Goal: Information Seeking & Learning: Learn about a topic

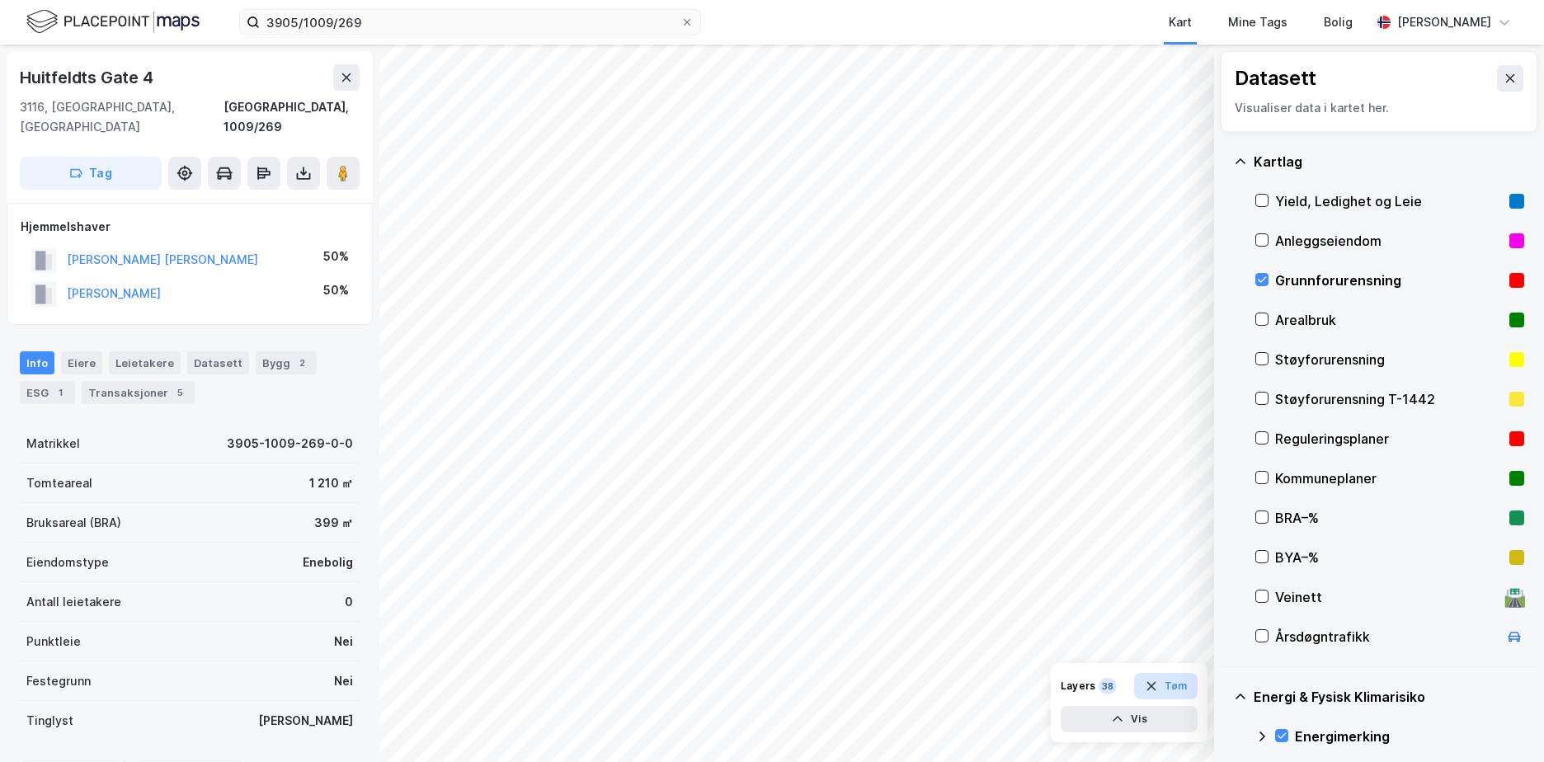
click at [1167, 691] on button "Tøm" at bounding box center [1166, 686] width 64 height 26
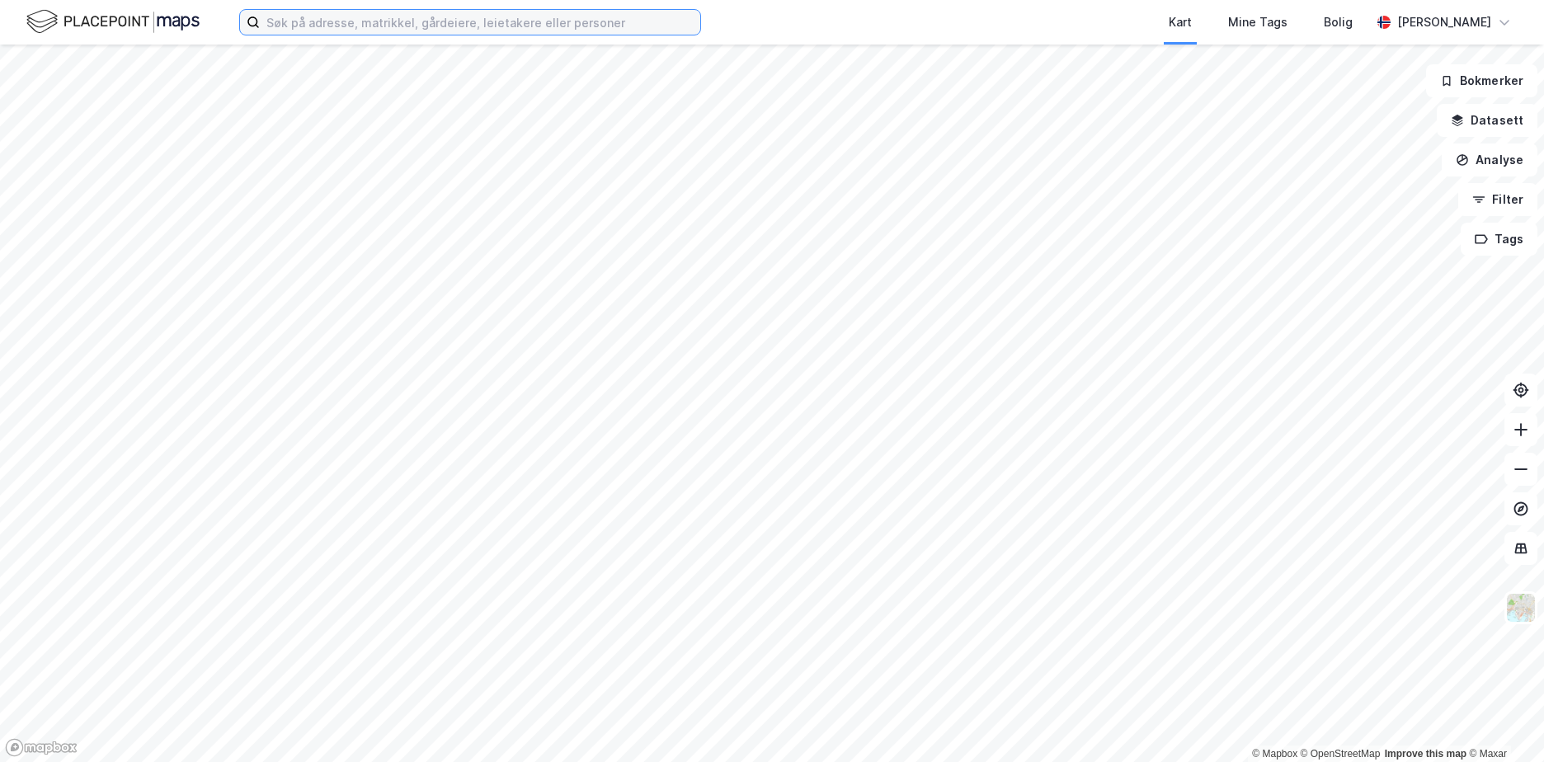
click at [286, 30] on input at bounding box center [480, 22] width 440 height 25
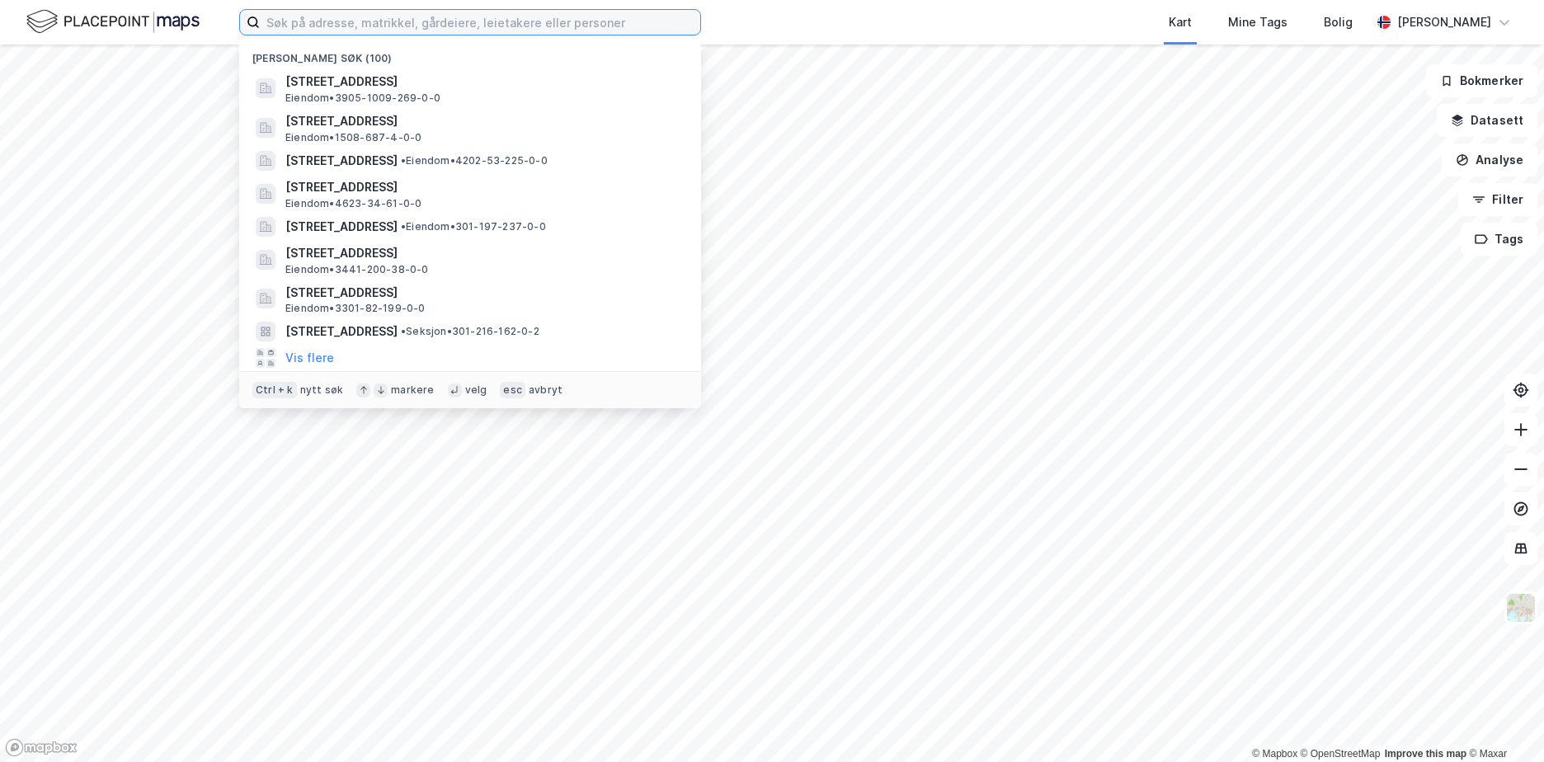
paste input "301-215/8/0/"
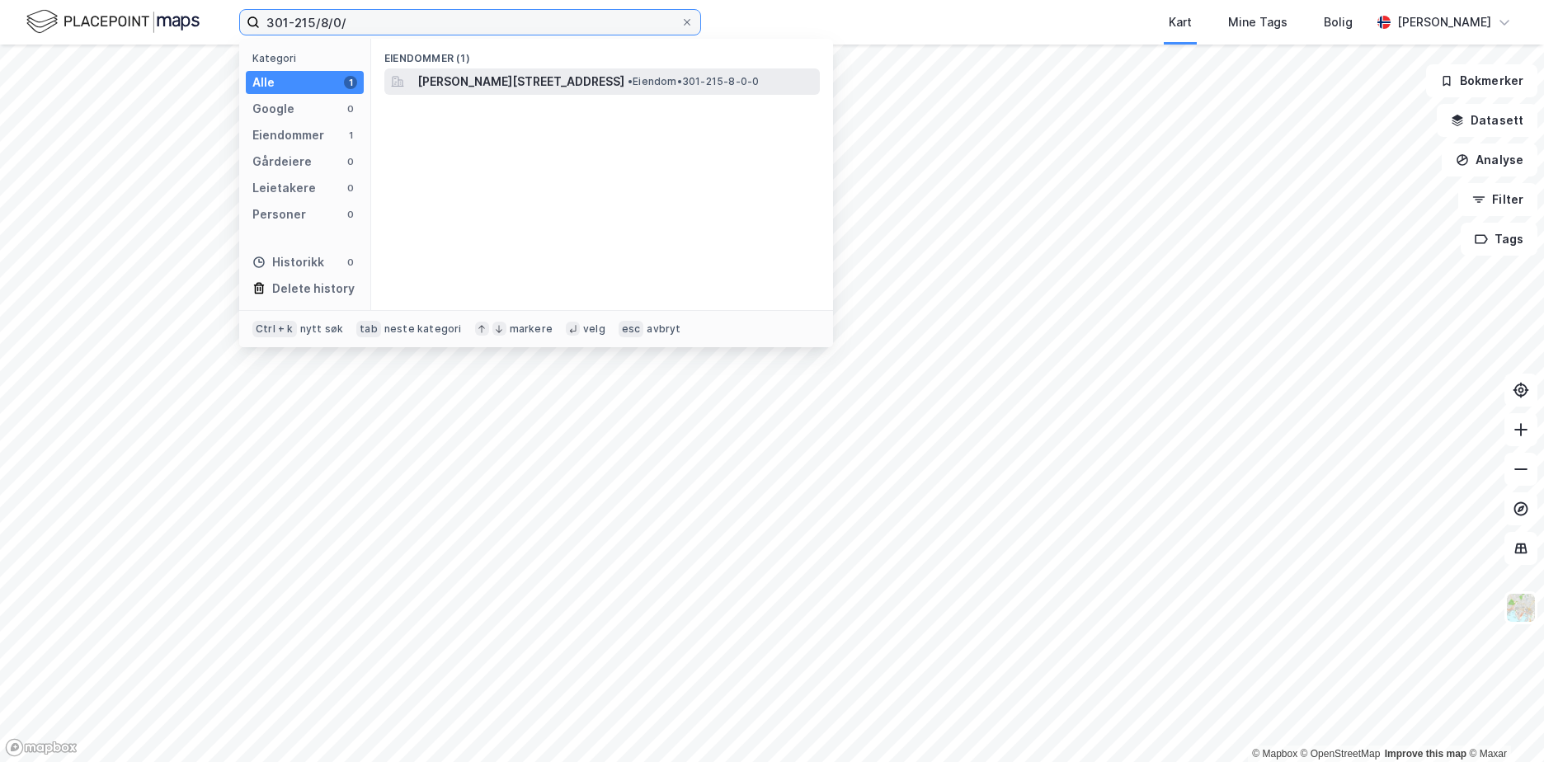
type input "301-215/8/0/"
click at [539, 78] on span "[PERSON_NAME][STREET_ADDRESS]" at bounding box center [520, 82] width 207 height 20
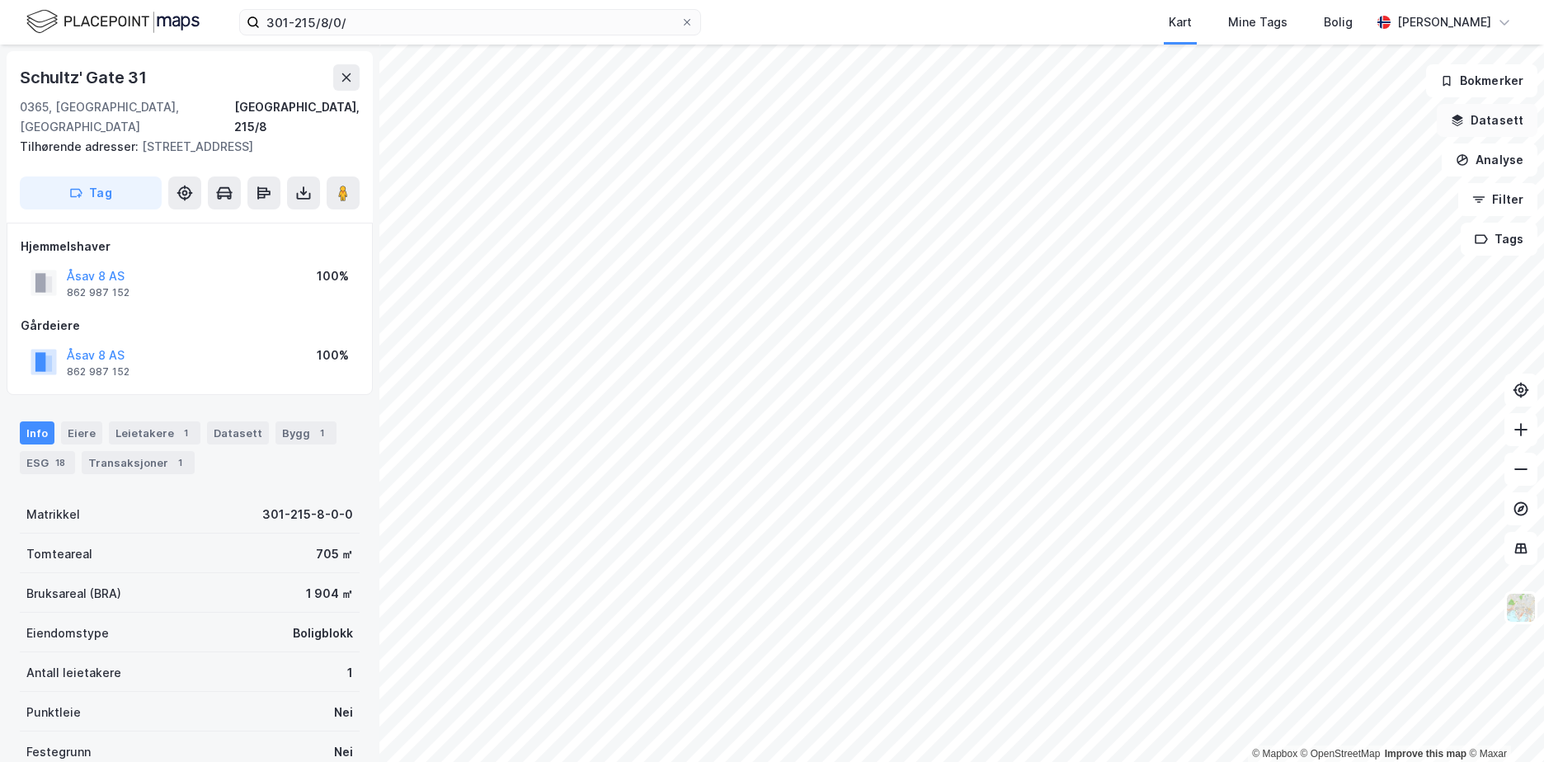
click at [1518, 116] on button "Datasett" at bounding box center [1487, 120] width 101 height 33
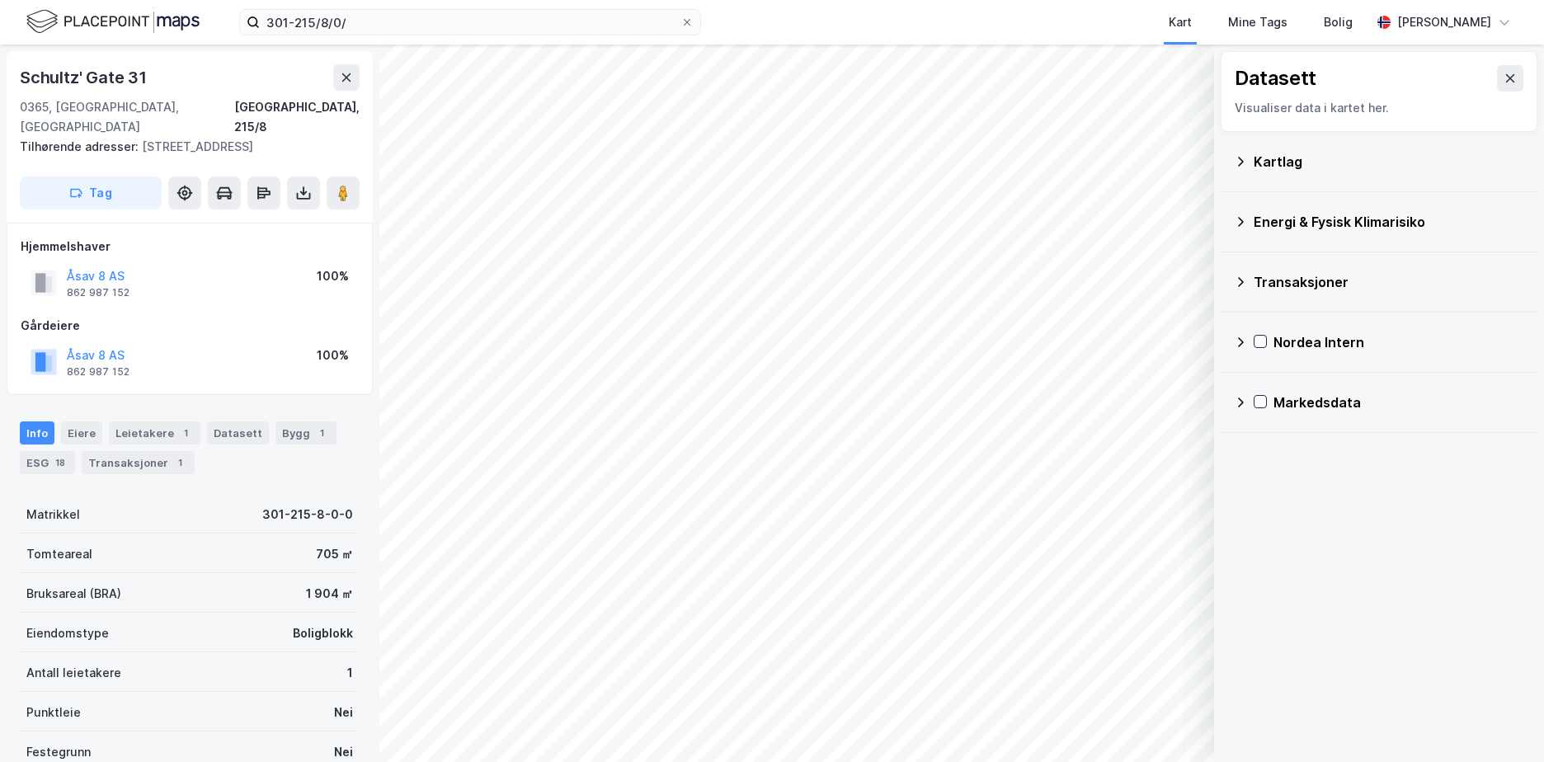
click at [1277, 159] on div "Kartlag" at bounding box center [1389, 162] width 271 height 20
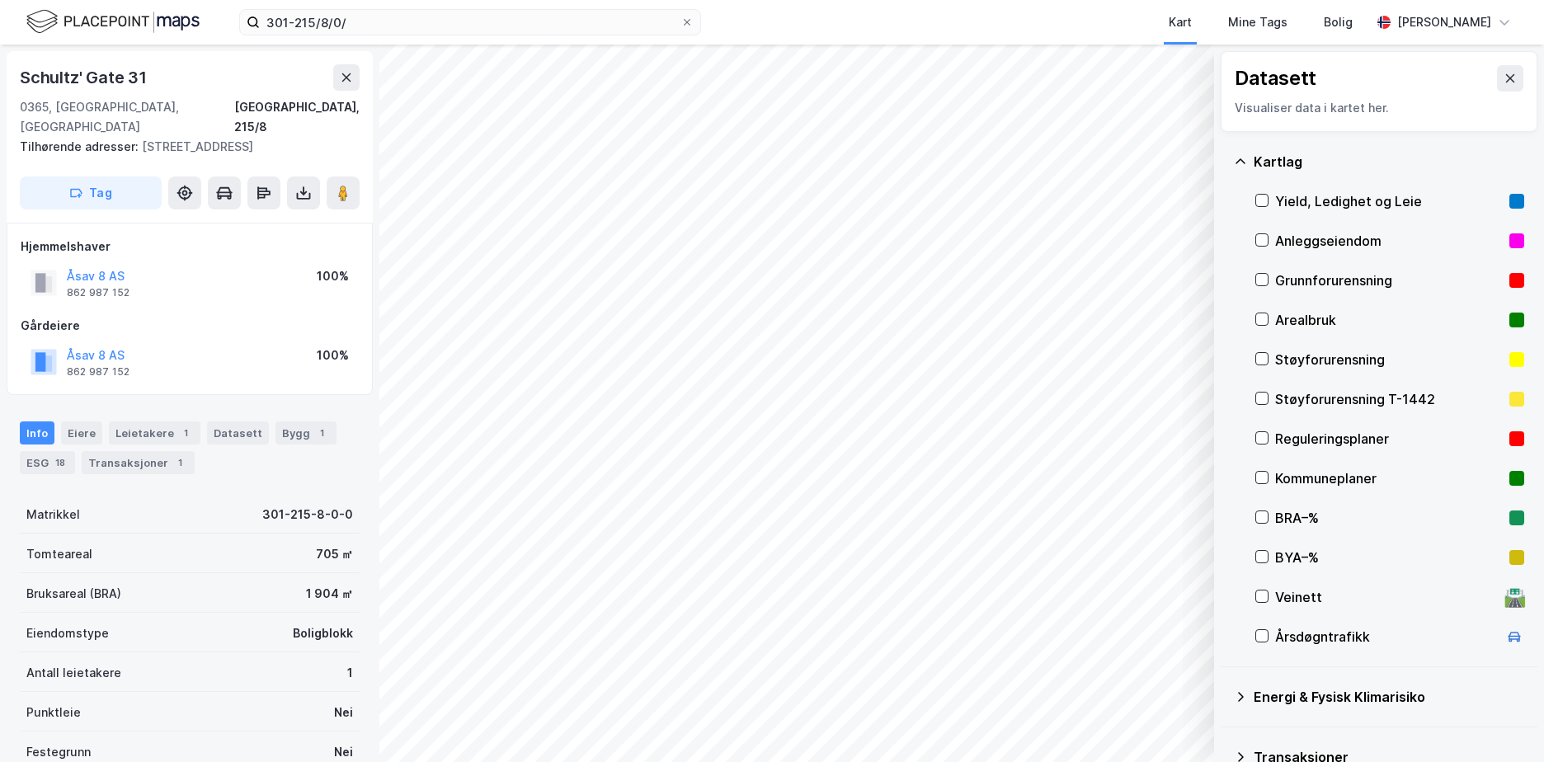
click at [1323, 279] on div "Grunnforurensning" at bounding box center [1389, 281] width 228 height 20
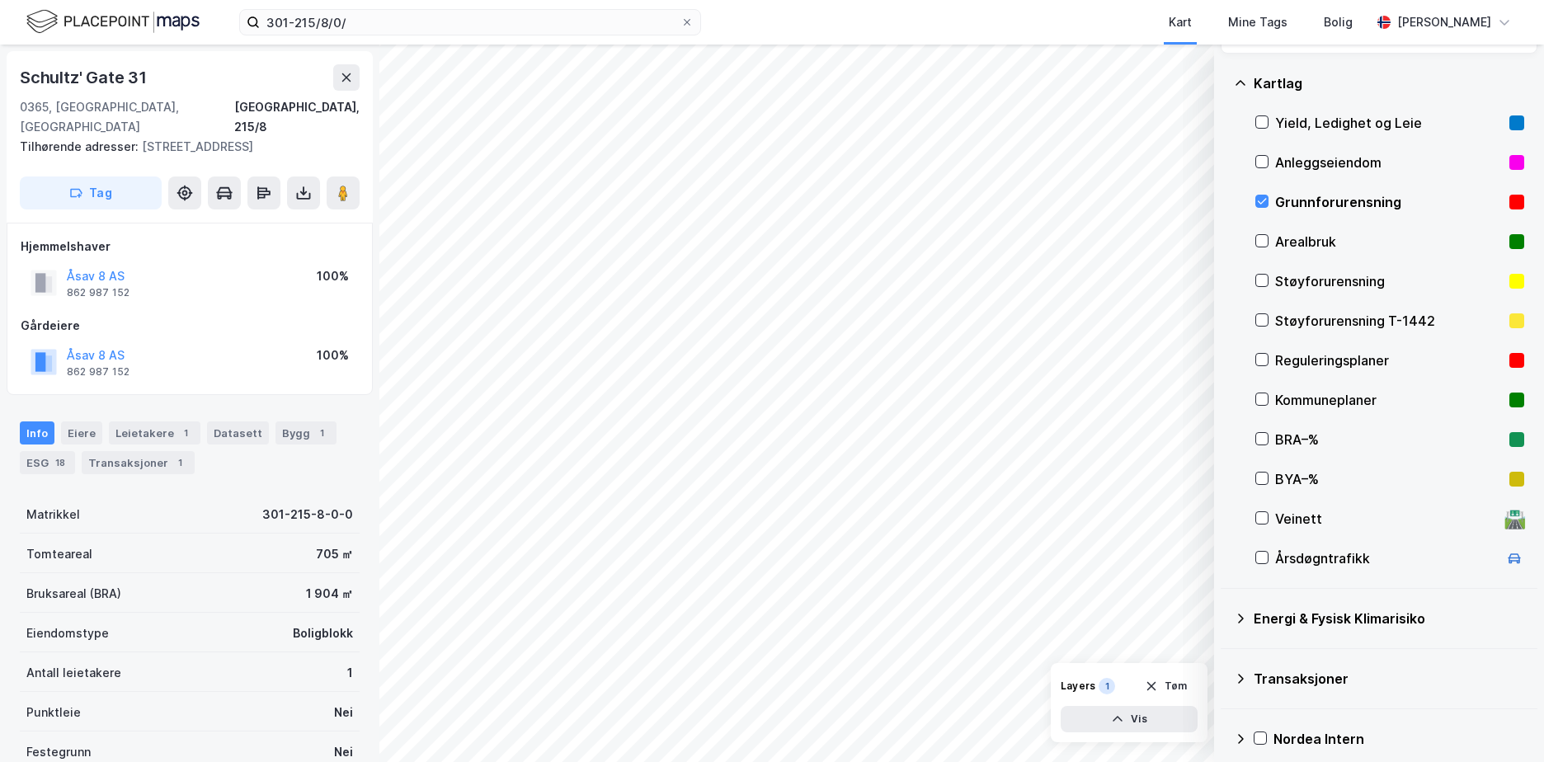
scroll to position [153, 0]
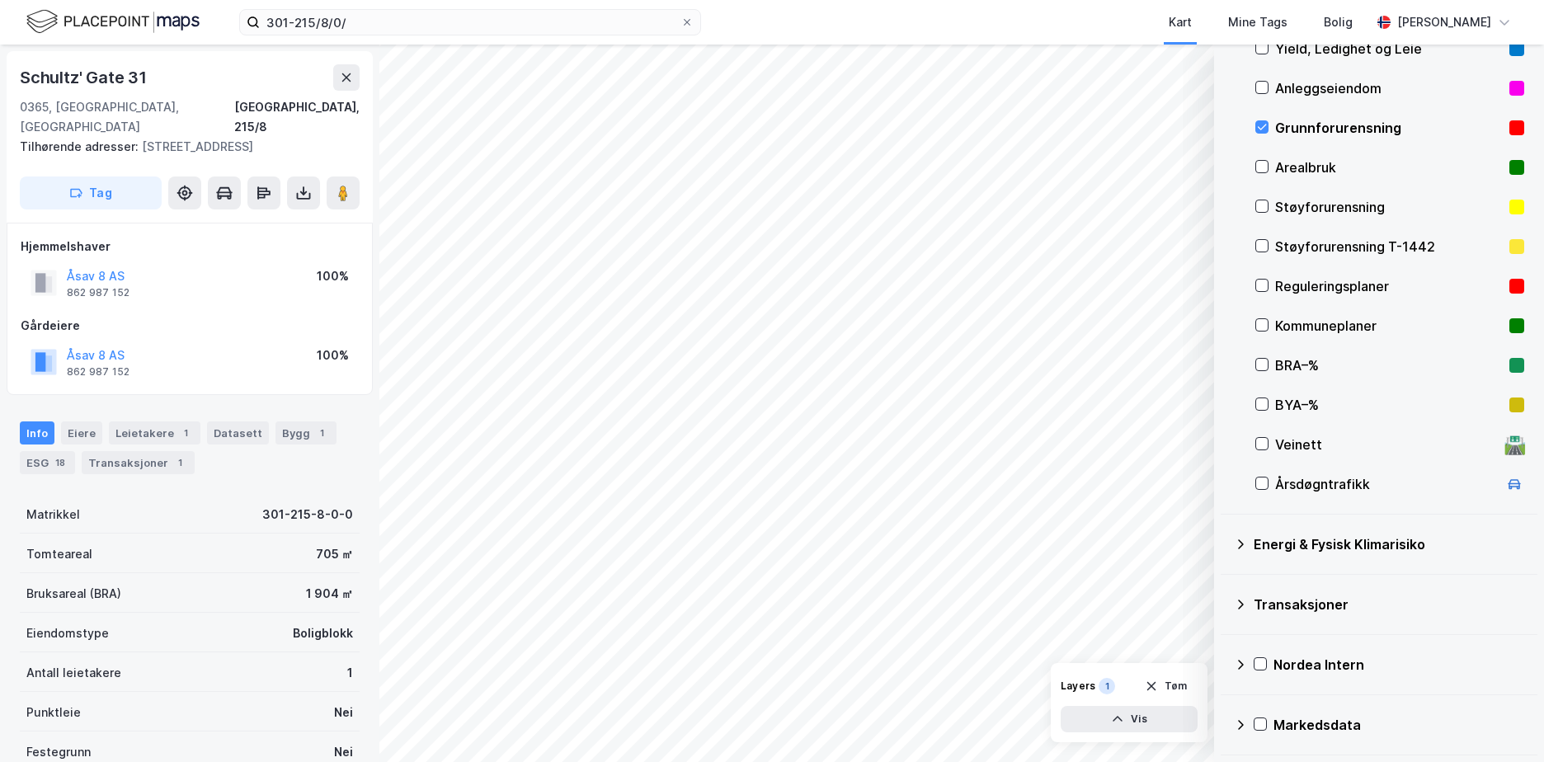
click at [1245, 544] on icon at bounding box center [1240, 544] width 13 height 13
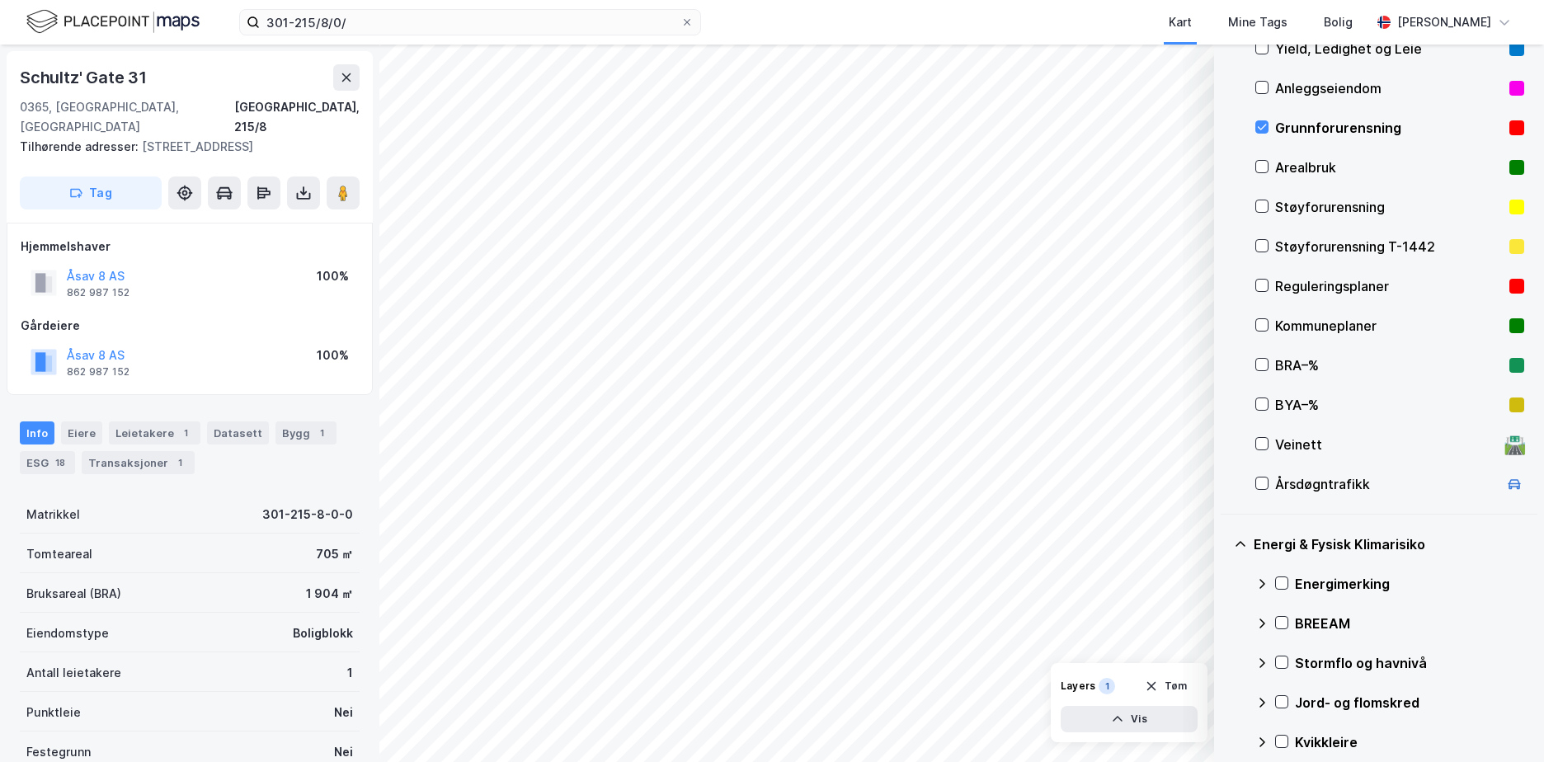
scroll to position [390, 0]
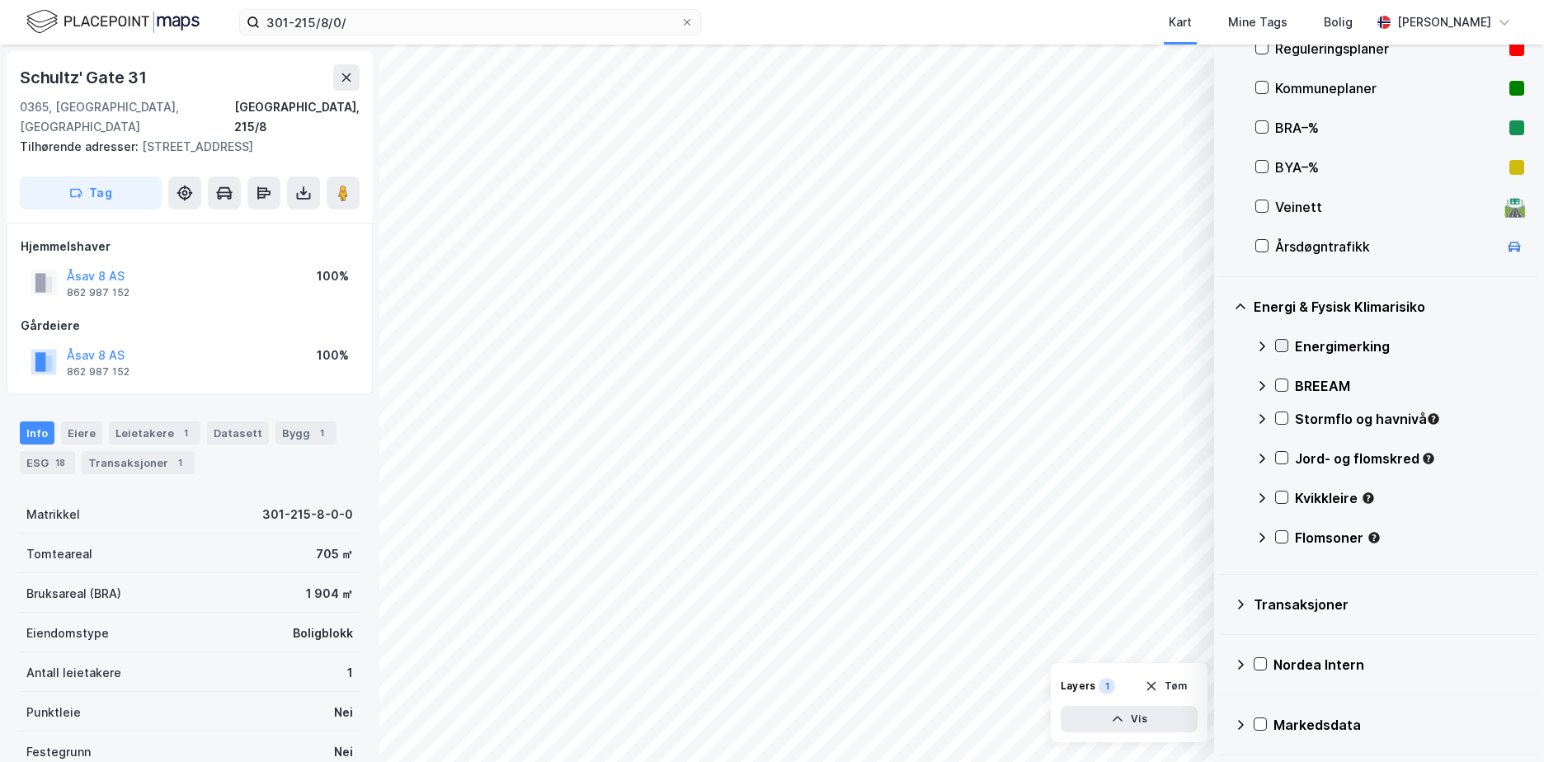
click at [1287, 341] on icon at bounding box center [1282, 346] width 12 height 12
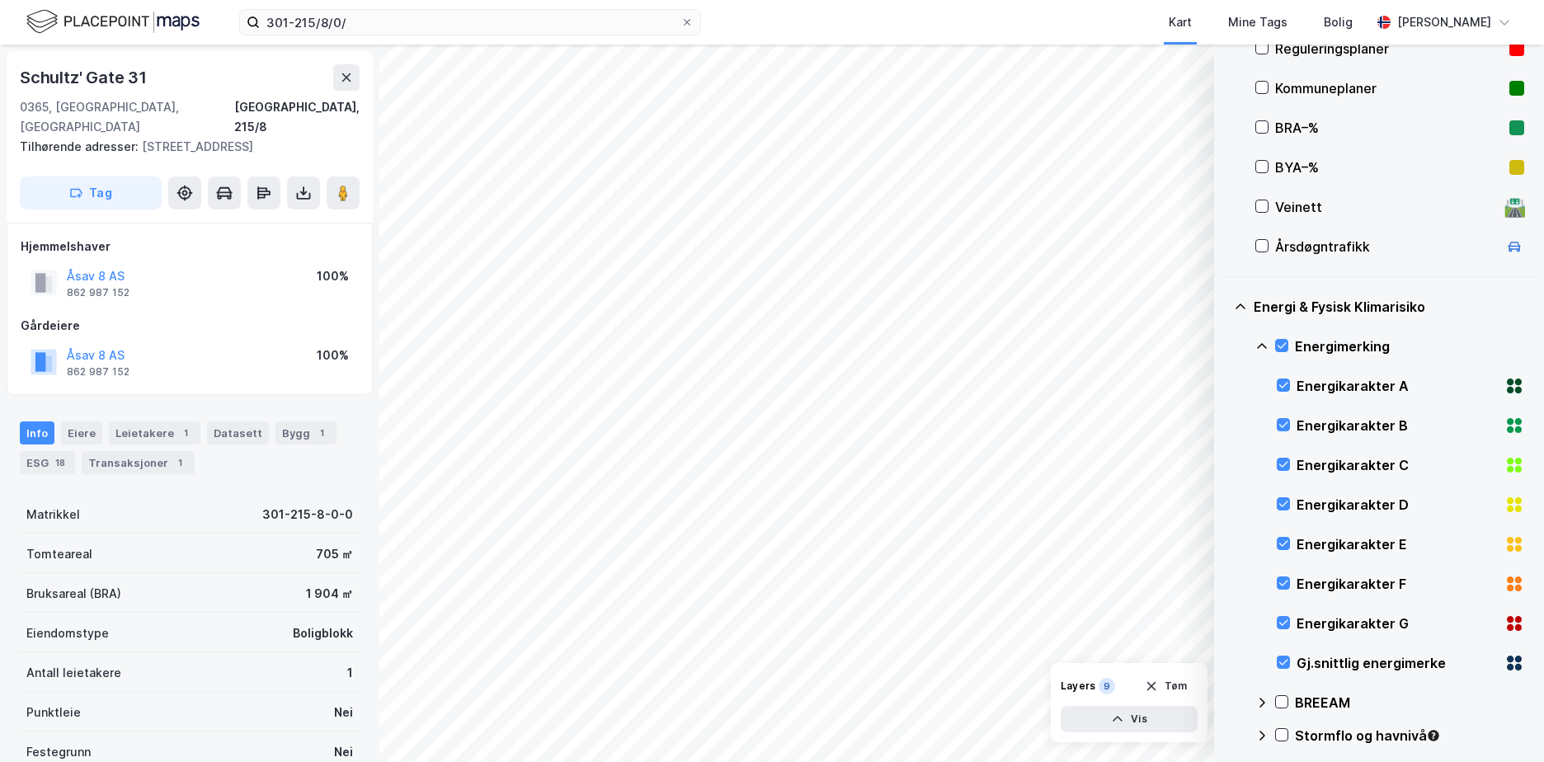
click at [1263, 345] on icon at bounding box center [1262, 346] width 10 height 6
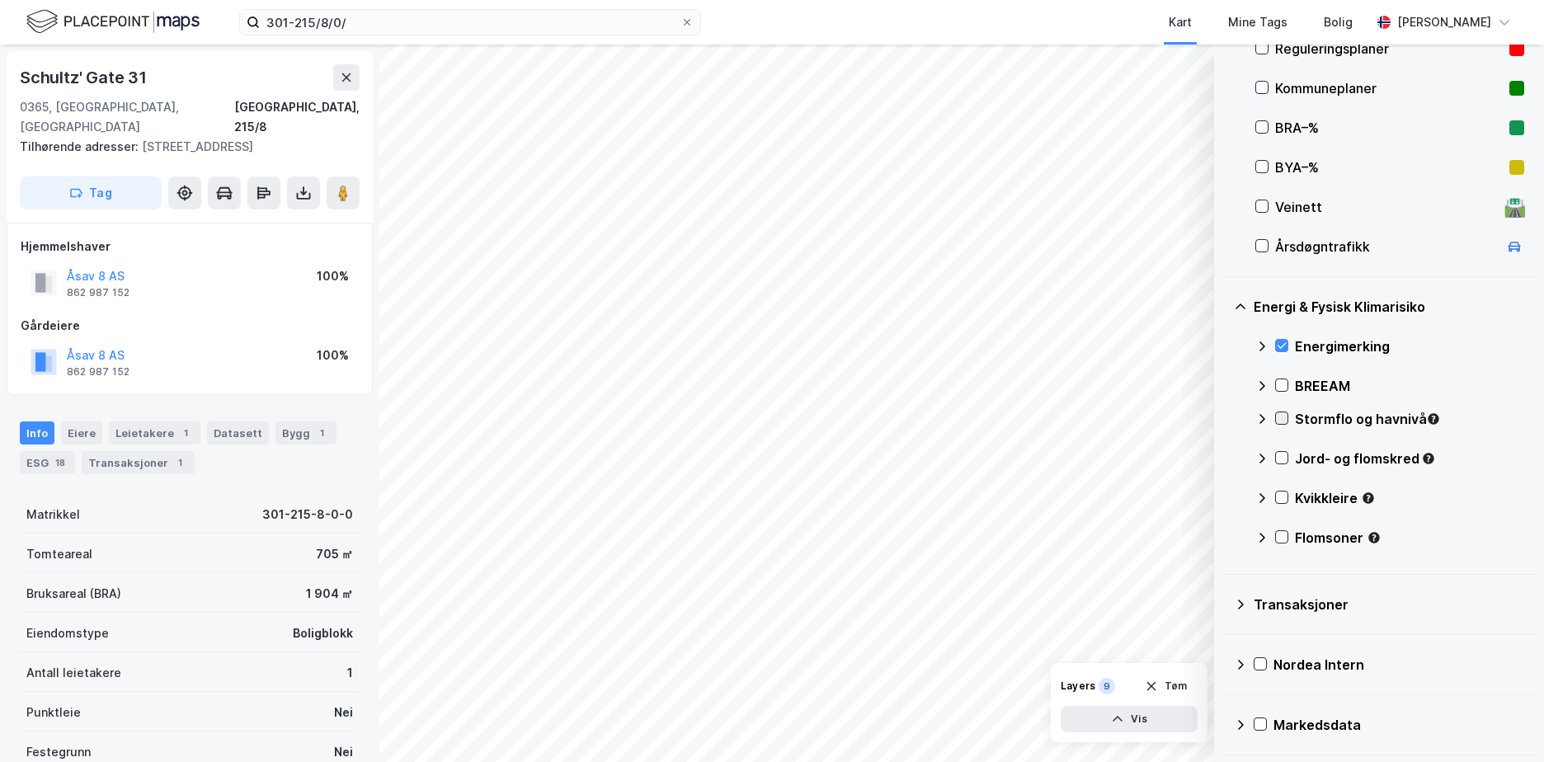
click at [1281, 417] on icon at bounding box center [1282, 418] width 12 height 12
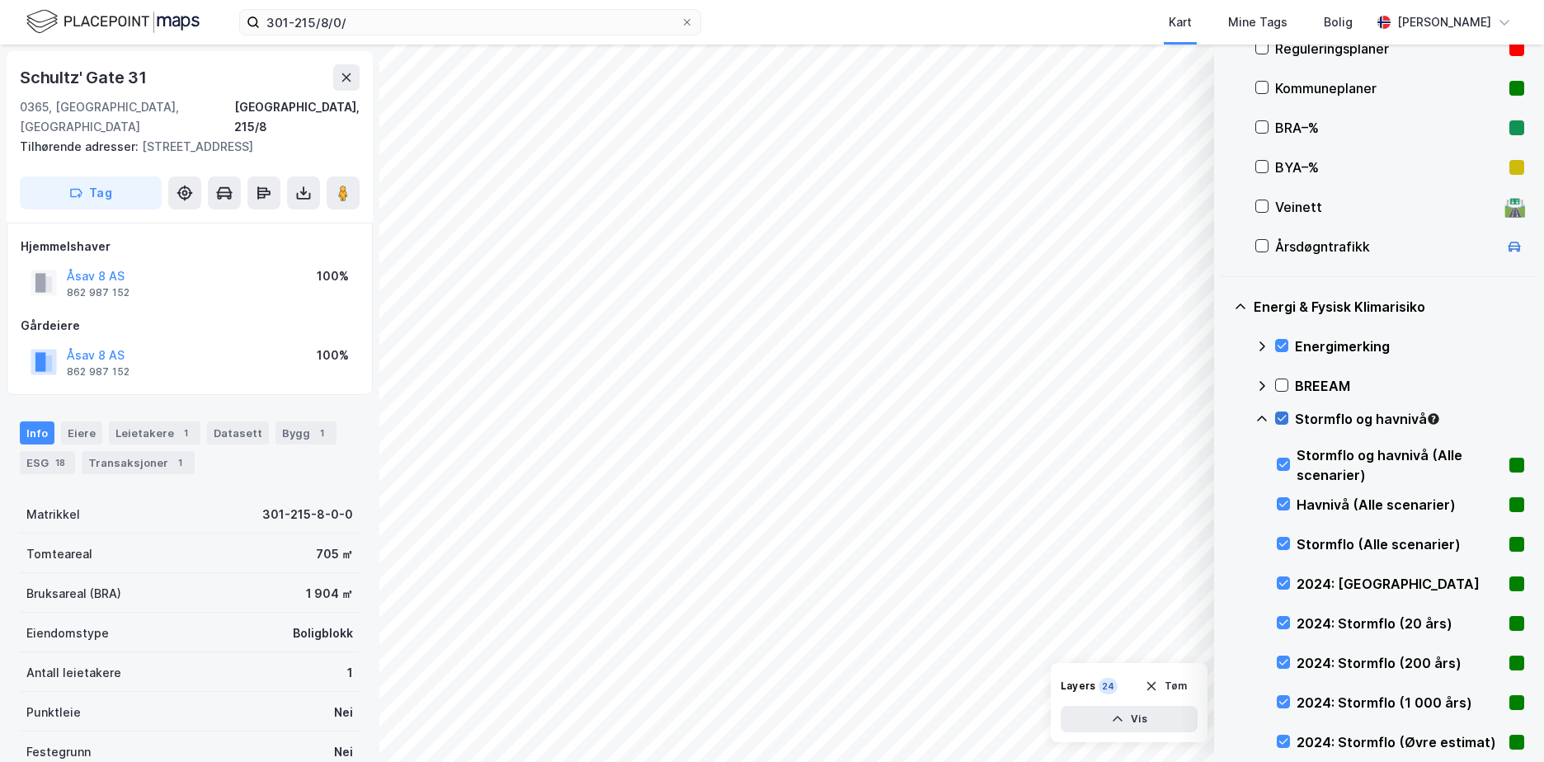
drag, startPoint x: 1264, startPoint y: 418, endPoint x: 1276, endPoint y: 412, distance: 12.9
click at [1276, 412] on div "Stormflo og havnivå" at bounding box center [1389, 426] width 269 height 40
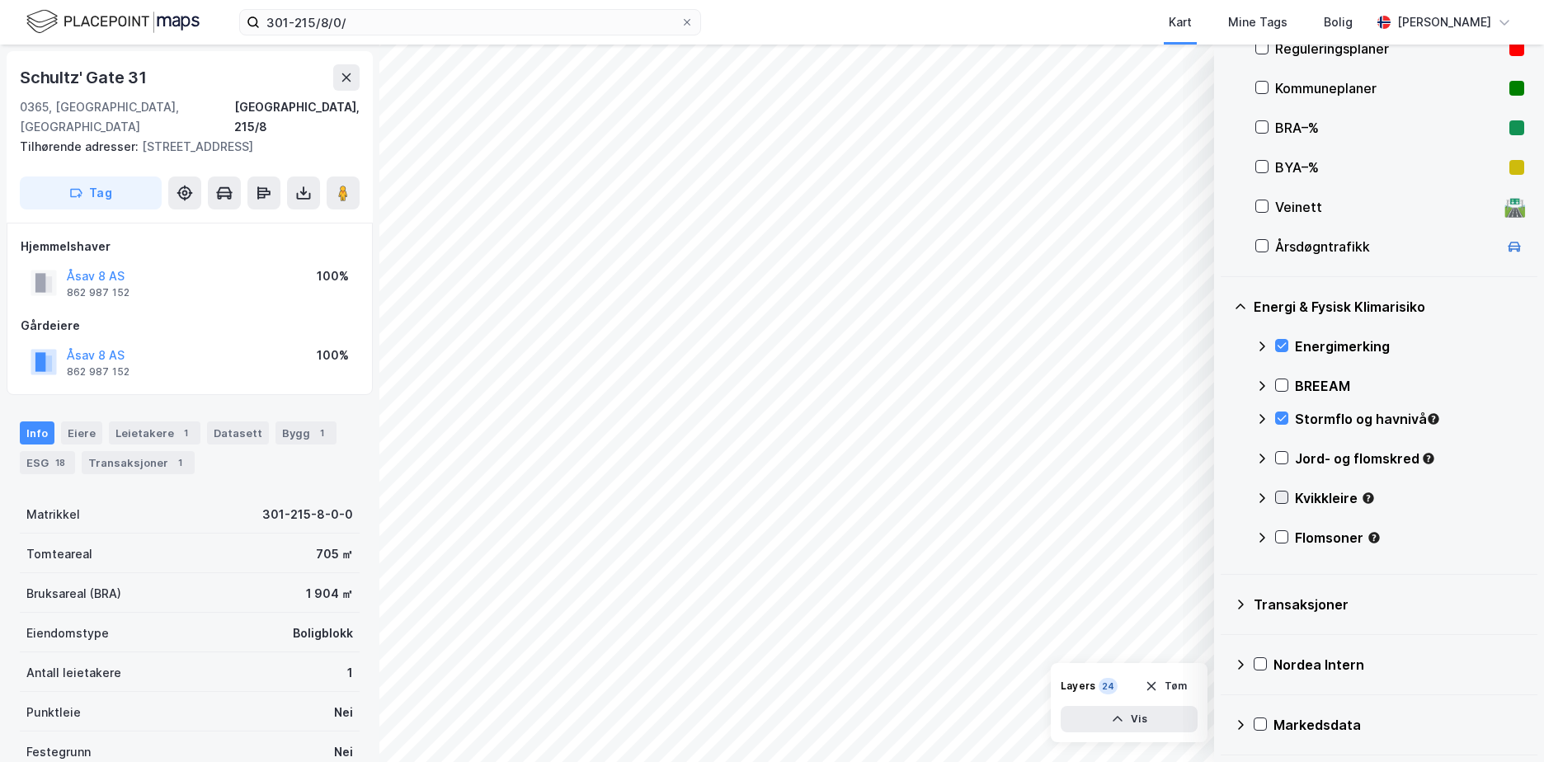
click at [1279, 498] on icon at bounding box center [1282, 498] width 9 height 6
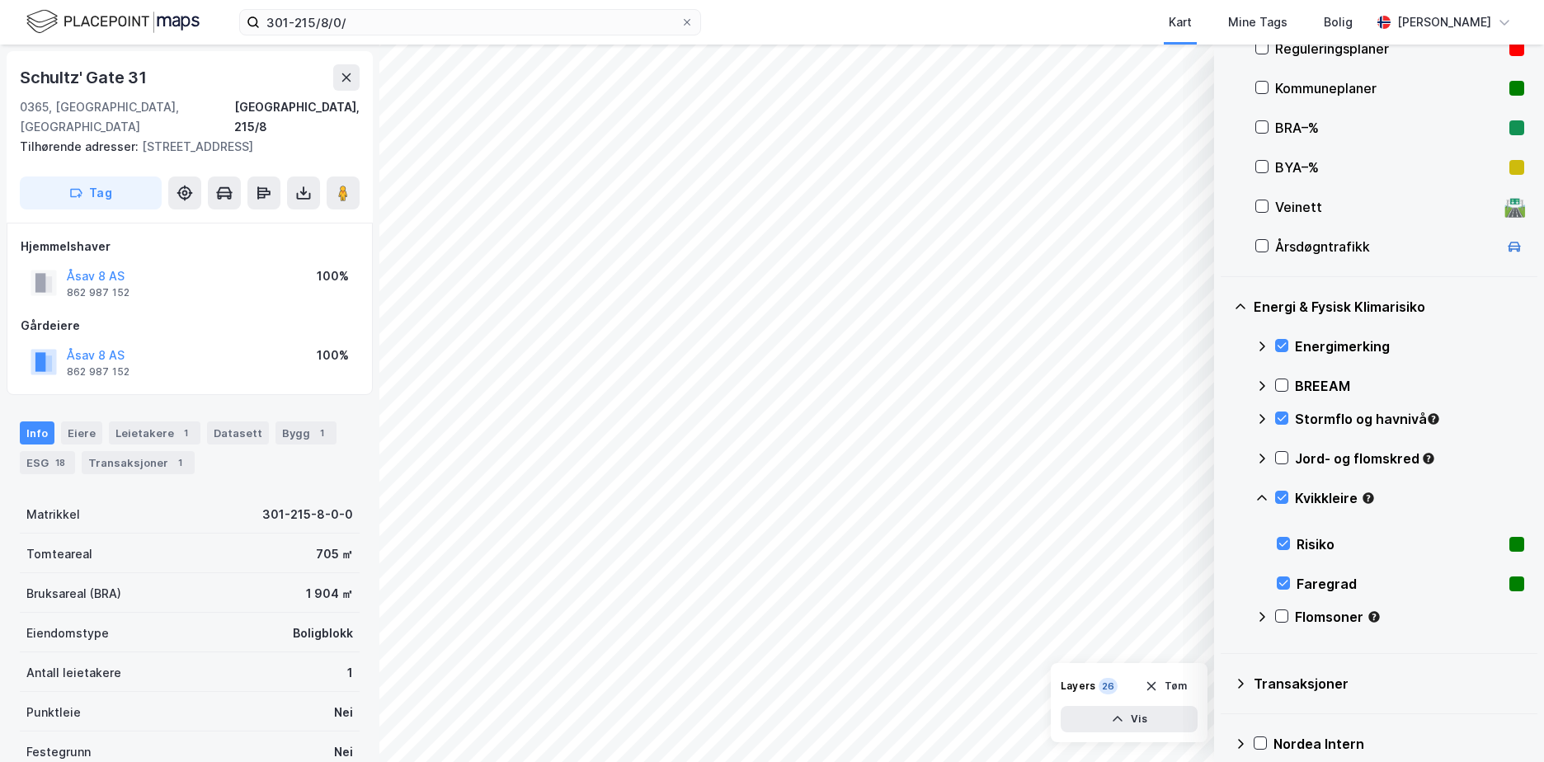
click at [1263, 492] on icon at bounding box center [1261, 498] width 13 height 13
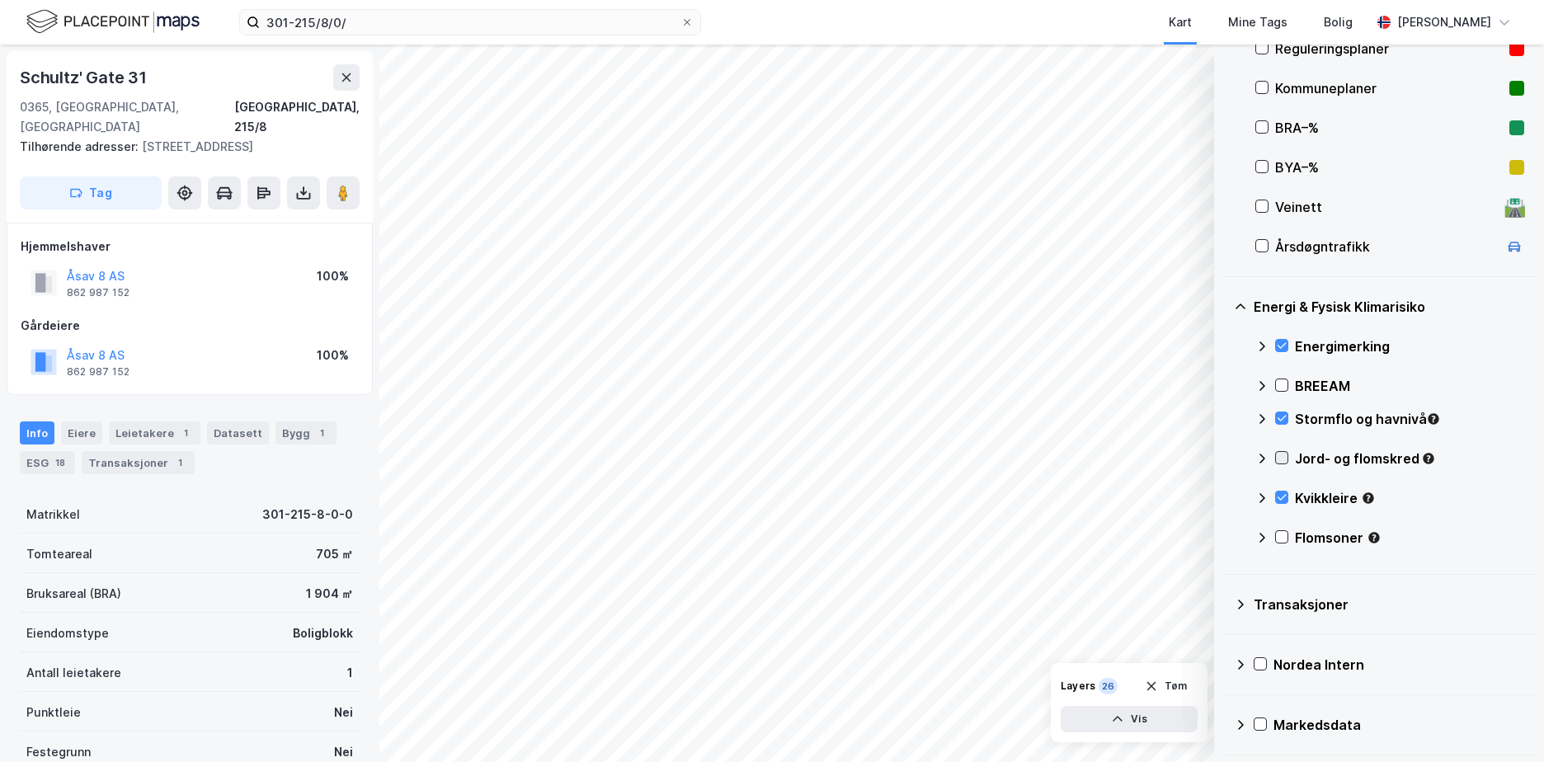
click at [1280, 454] on icon at bounding box center [1282, 458] width 12 height 12
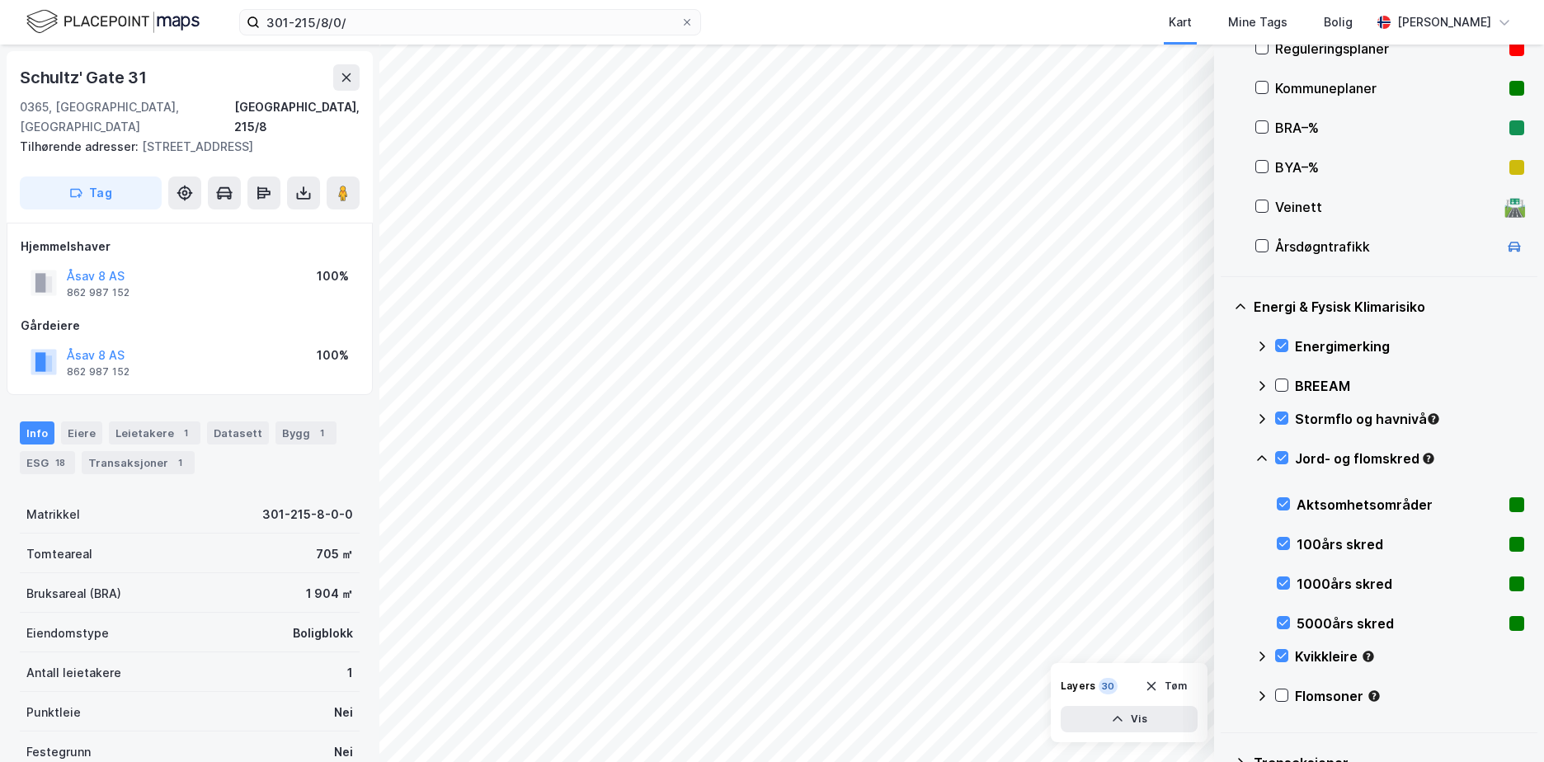
click at [1261, 453] on icon at bounding box center [1261, 458] width 13 height 13
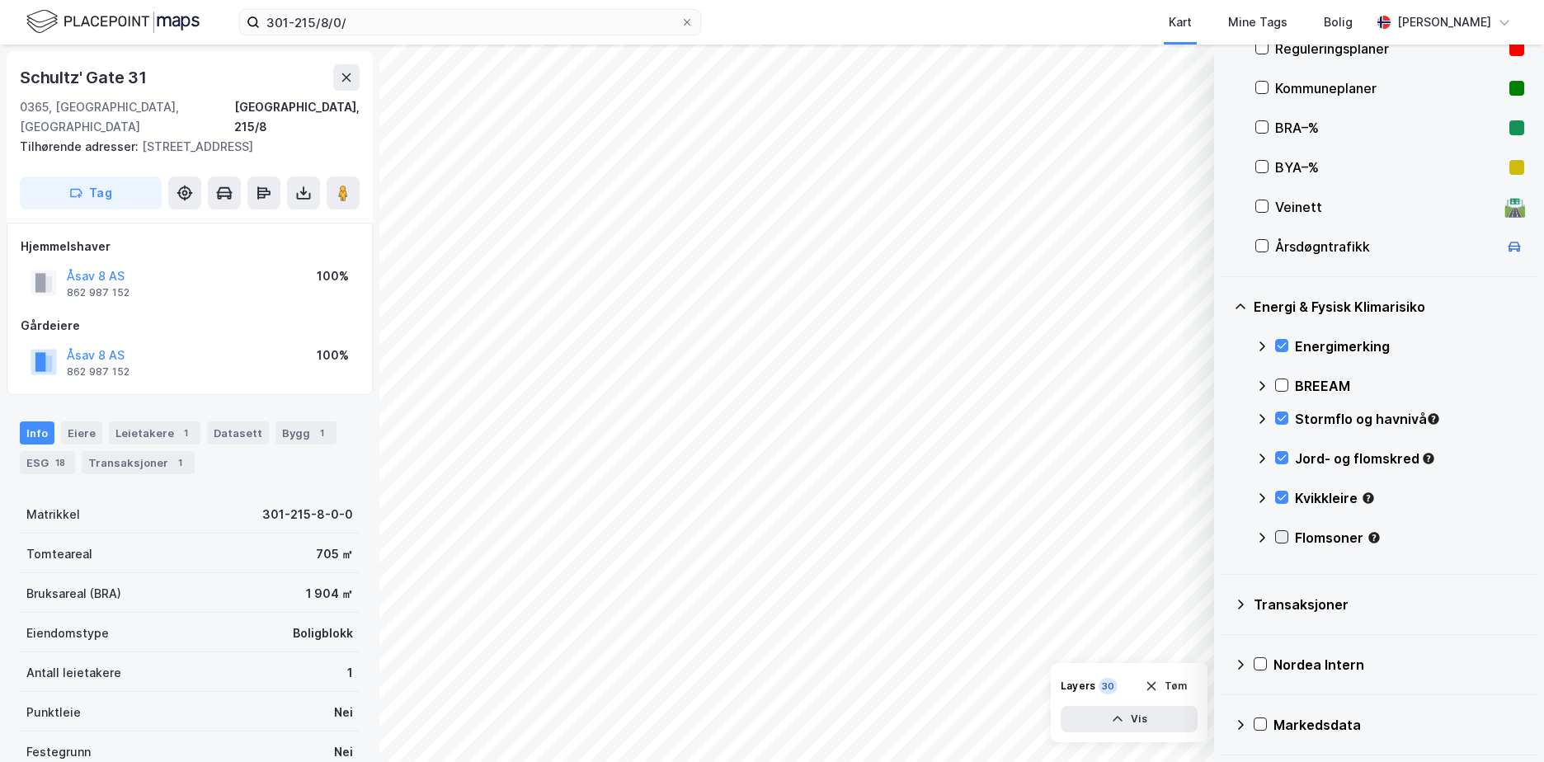
click at [1285, 532] on icon at bounding box center [1282, 537] width 12 height 12
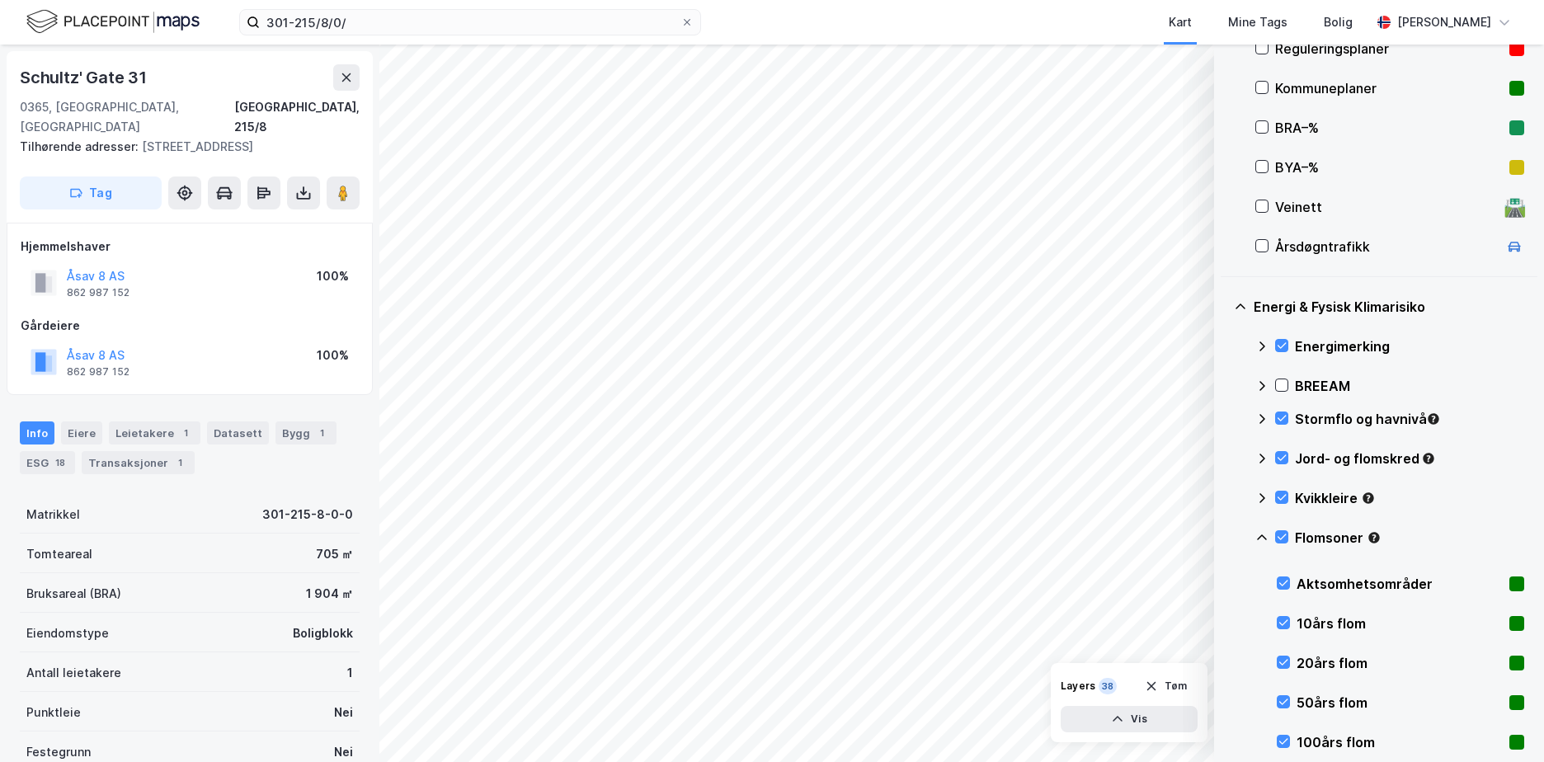
click at [1263, 531] on icon at bounding box center [1261, 537] width 13 height 13
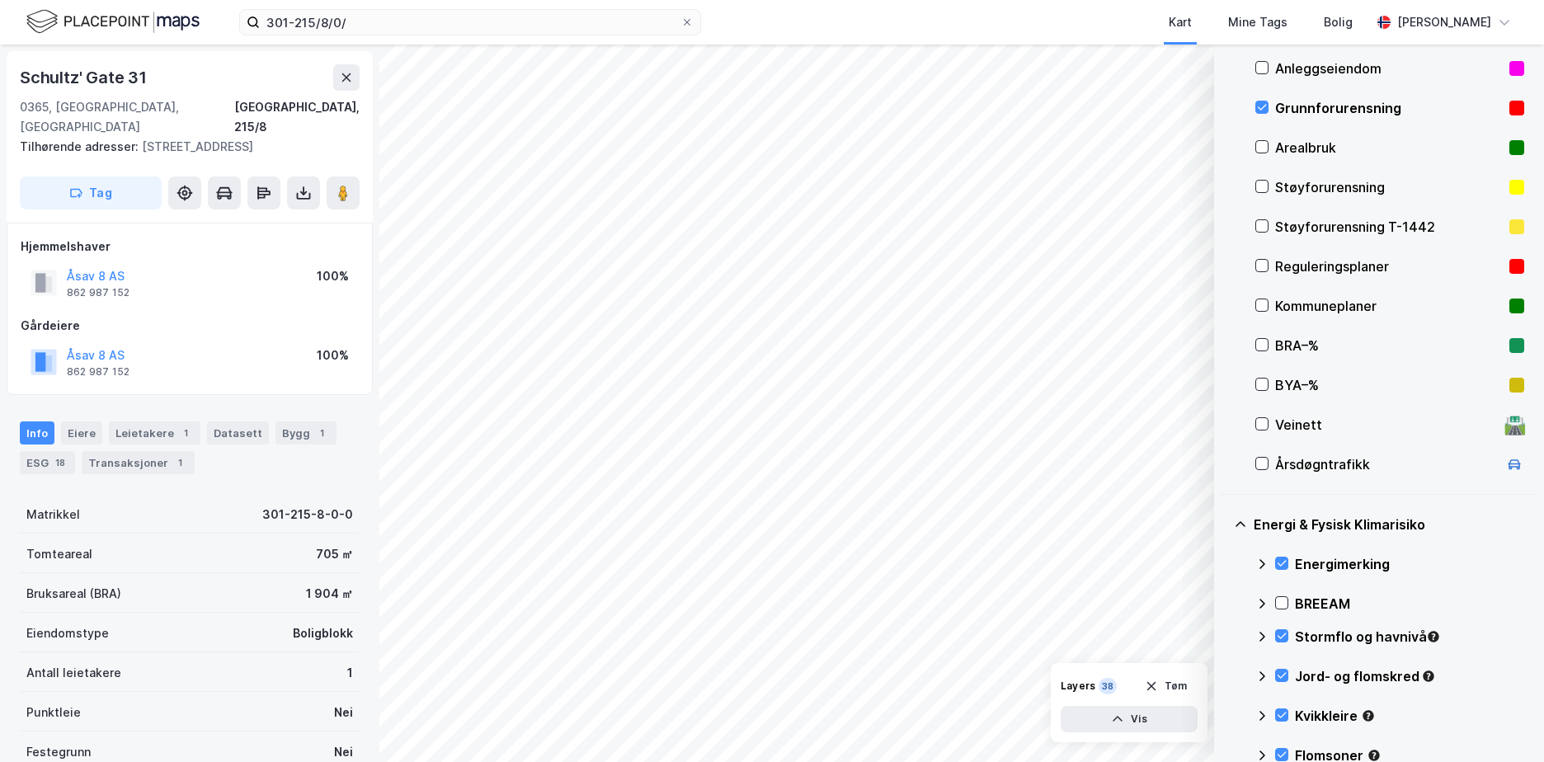
scroll to position [173, 0]
click at [1183, 690] on button "Tøm" at bounding box center [1166, 686] width 64 height 26
